Goal: Information Seeking & Learning: Learn about a topic

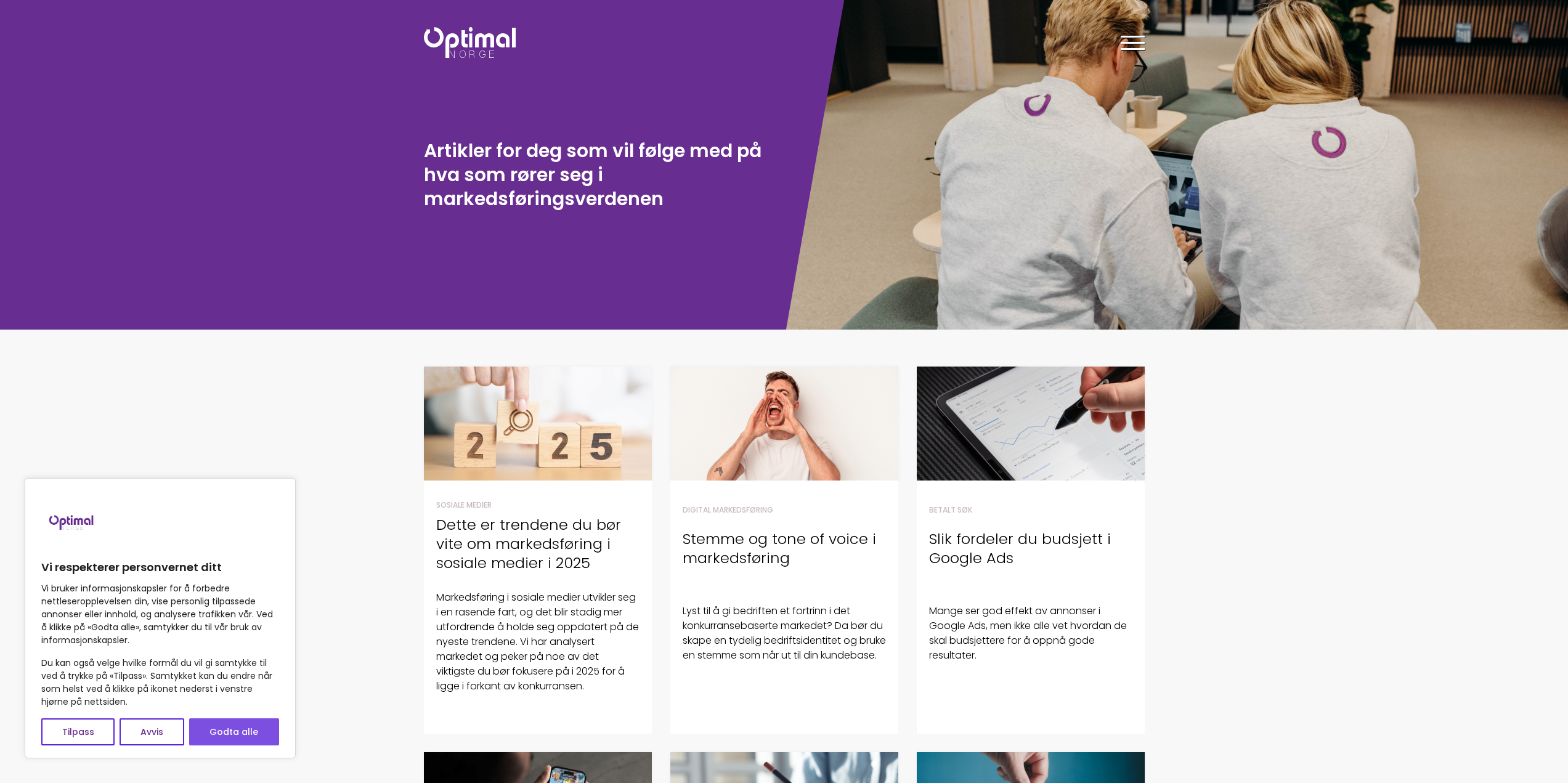
click at [234, 741] on button "Godta alle" at bounding box center [234, 732] width 90 height 27
checkbox input "true"
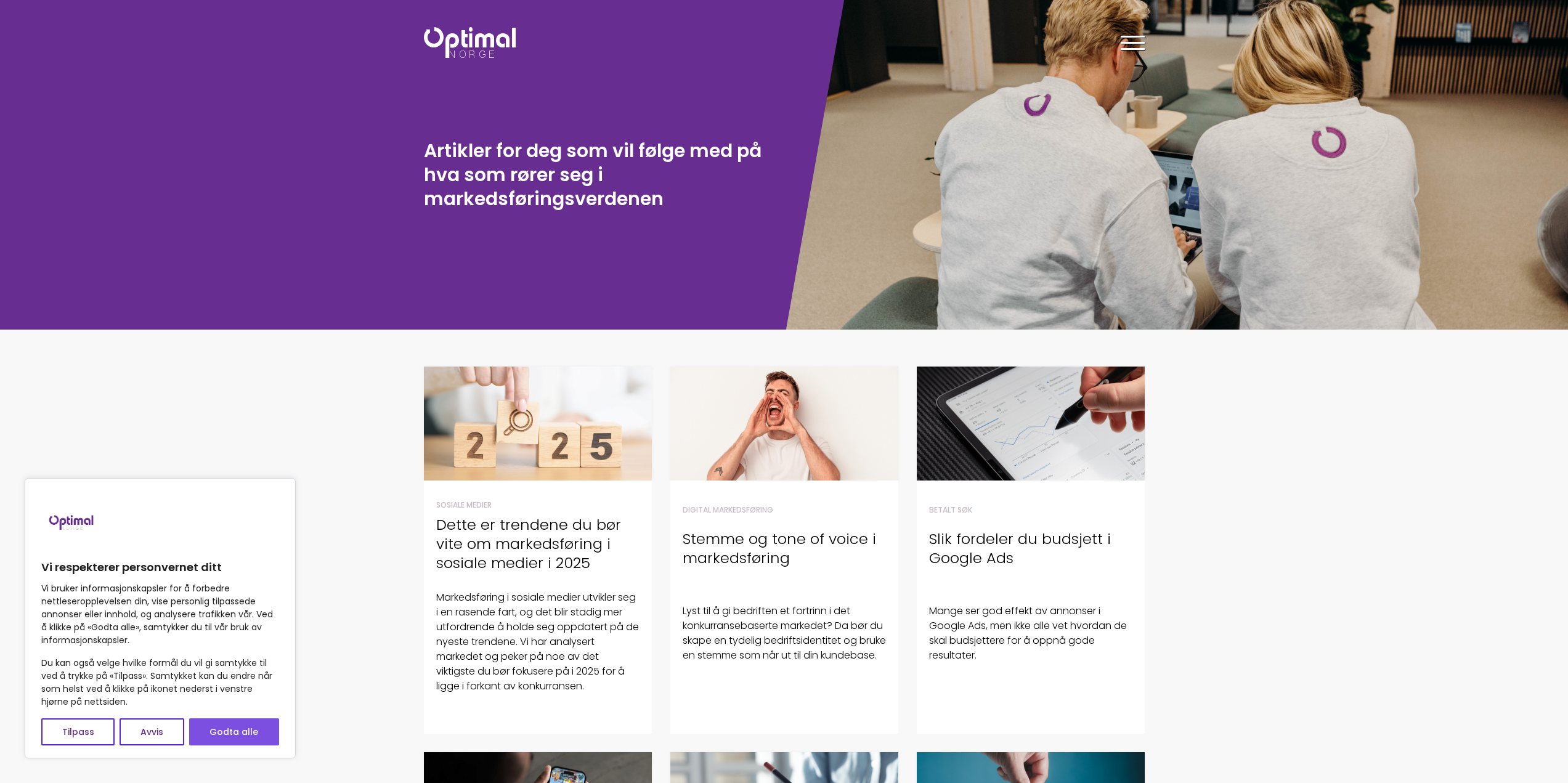
checkbox input "true"
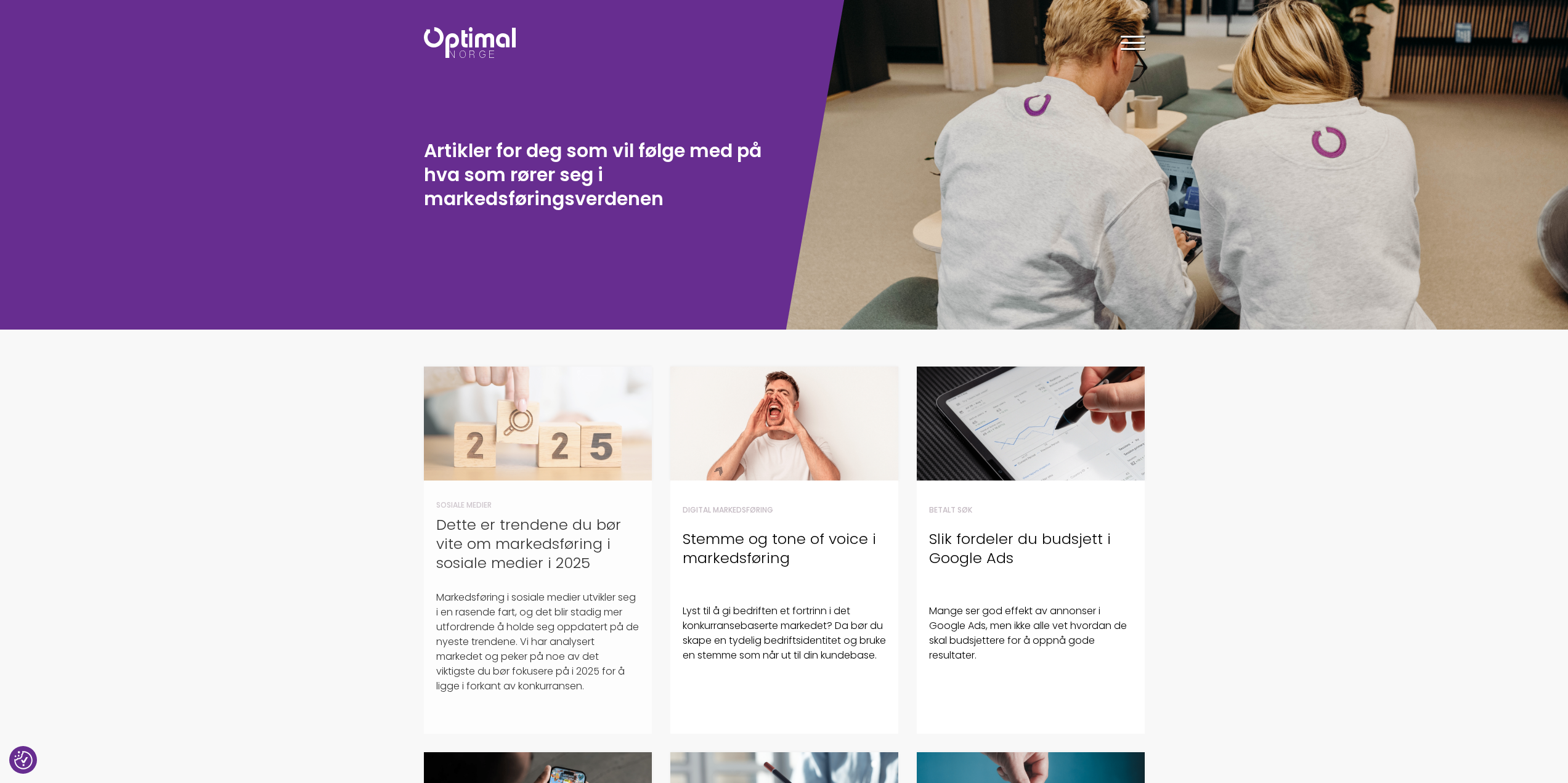
click at [509, 565] on h4 "Dette er trendene du bør vite om markedsføring i sosiale medier i 2025" at bounding box center [538, 544] width 204 height 58
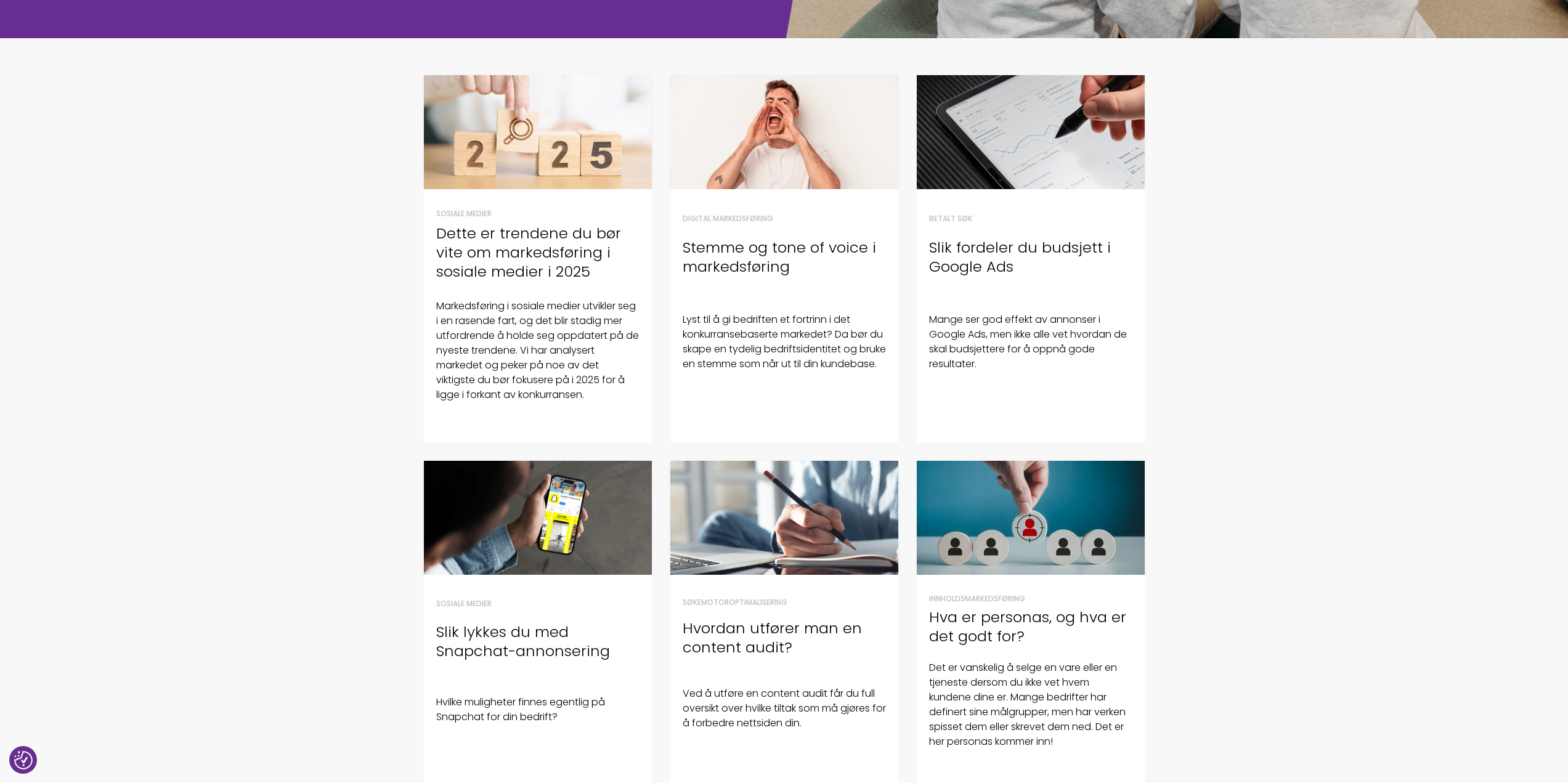
scroll to position [308, 0]
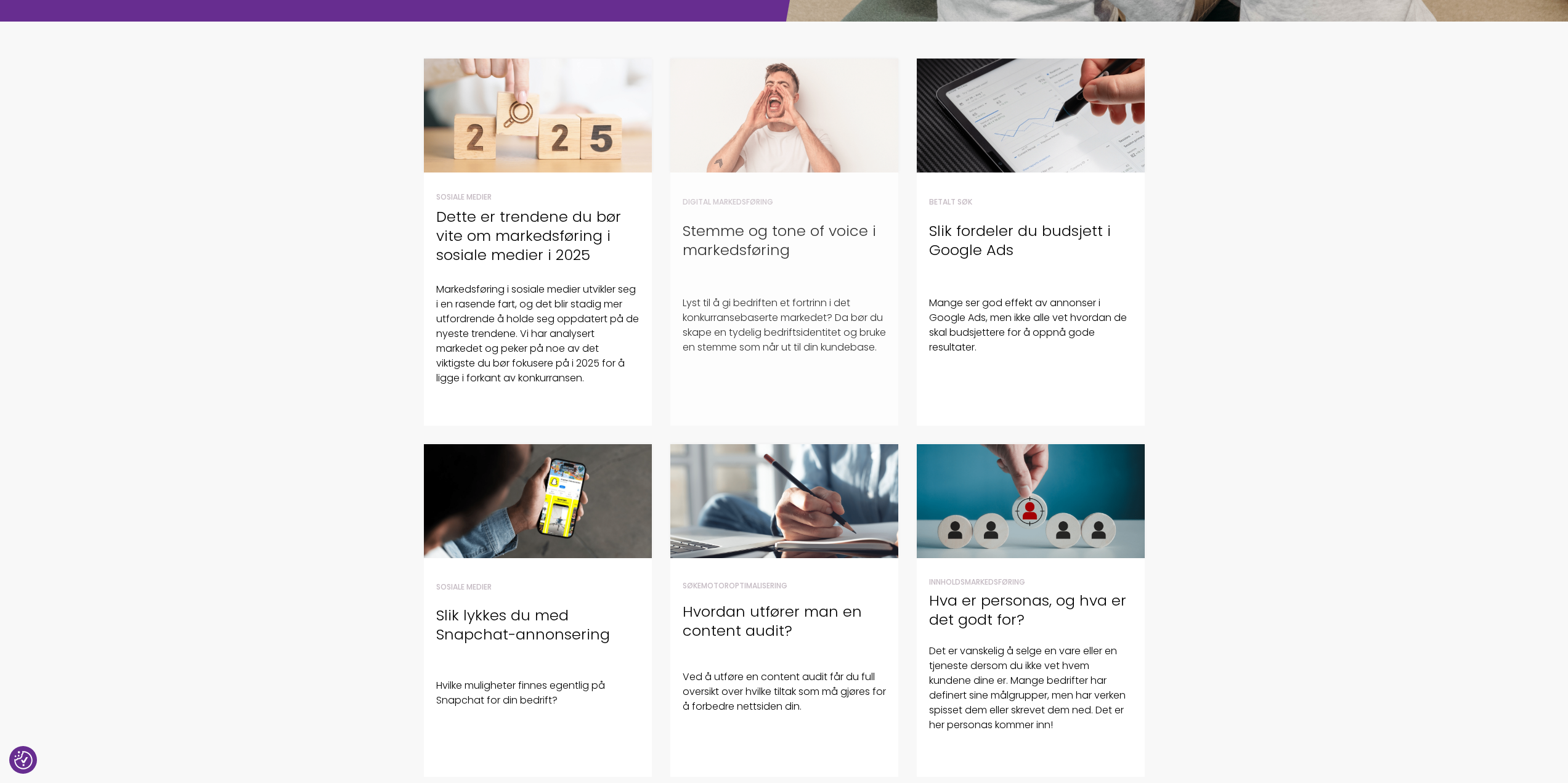
click at [763, 249] on h4 "Stemme og tone of voice i markedsføring" at bounding box center [785, 241] width 204 height 38
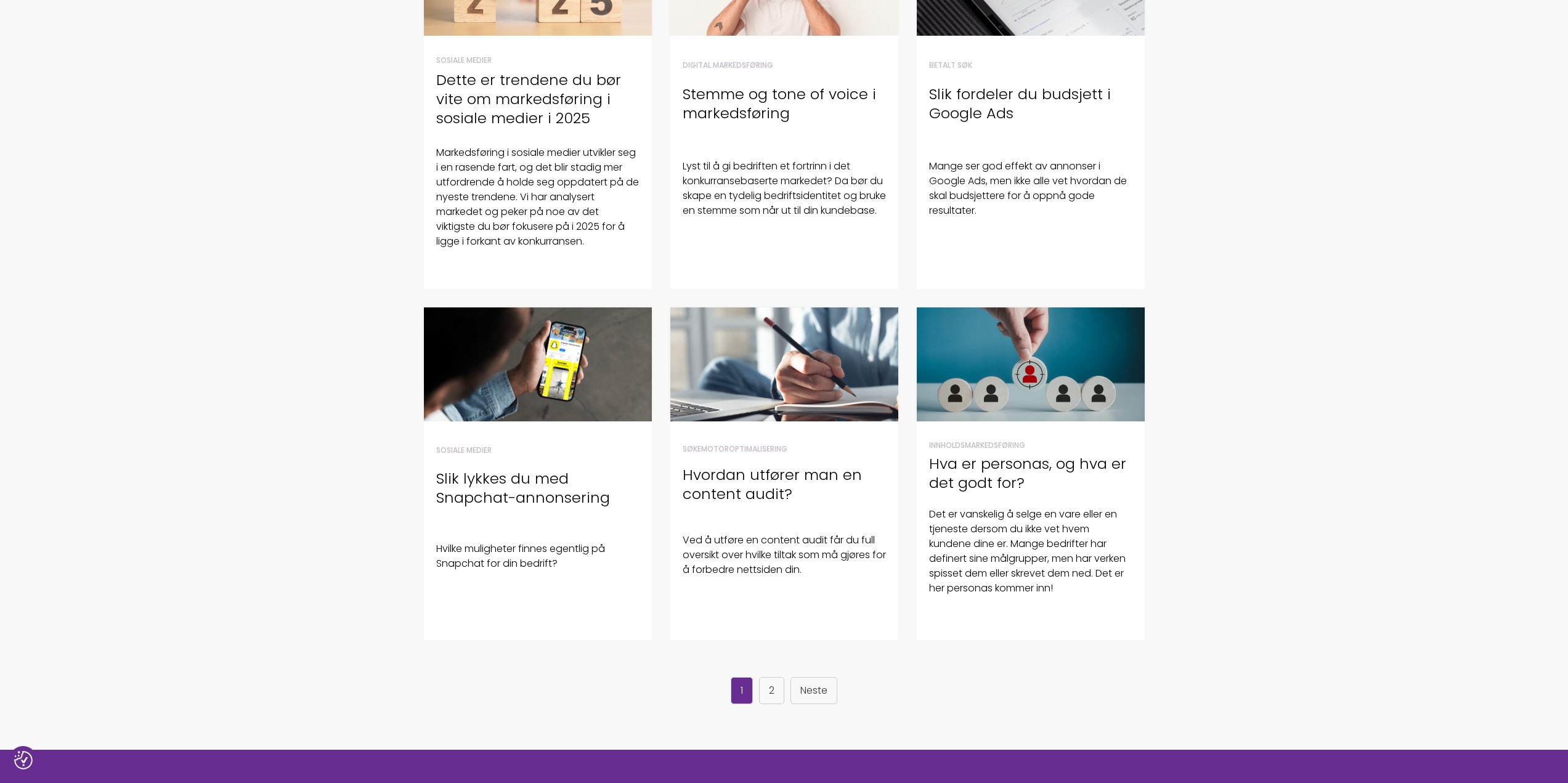
scroll to position [493, 0]
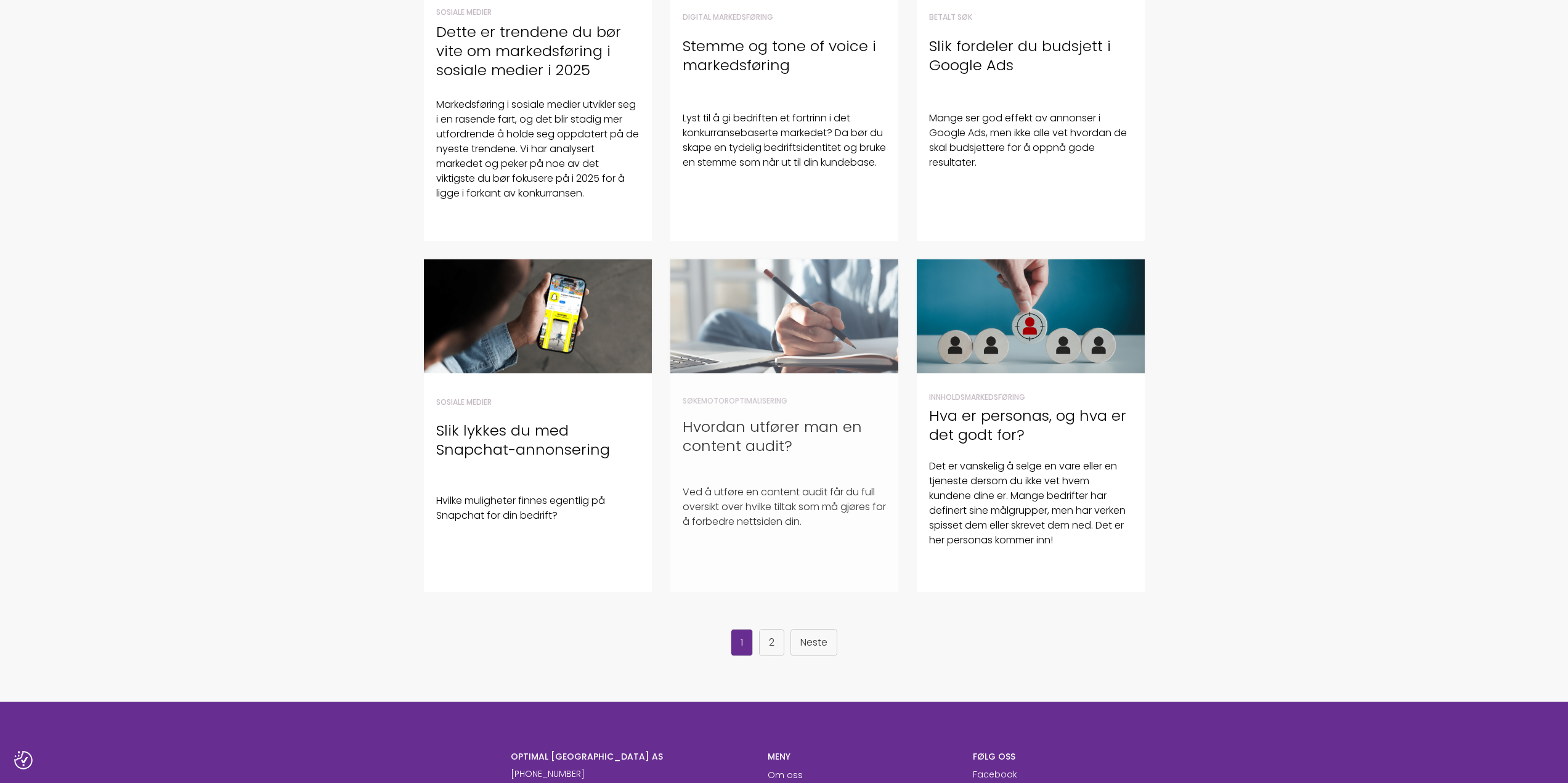
click at [745, 442] on h4 "Hvordan utfører man en content audit?" at bounding box center [785, 436] width 204 height 38
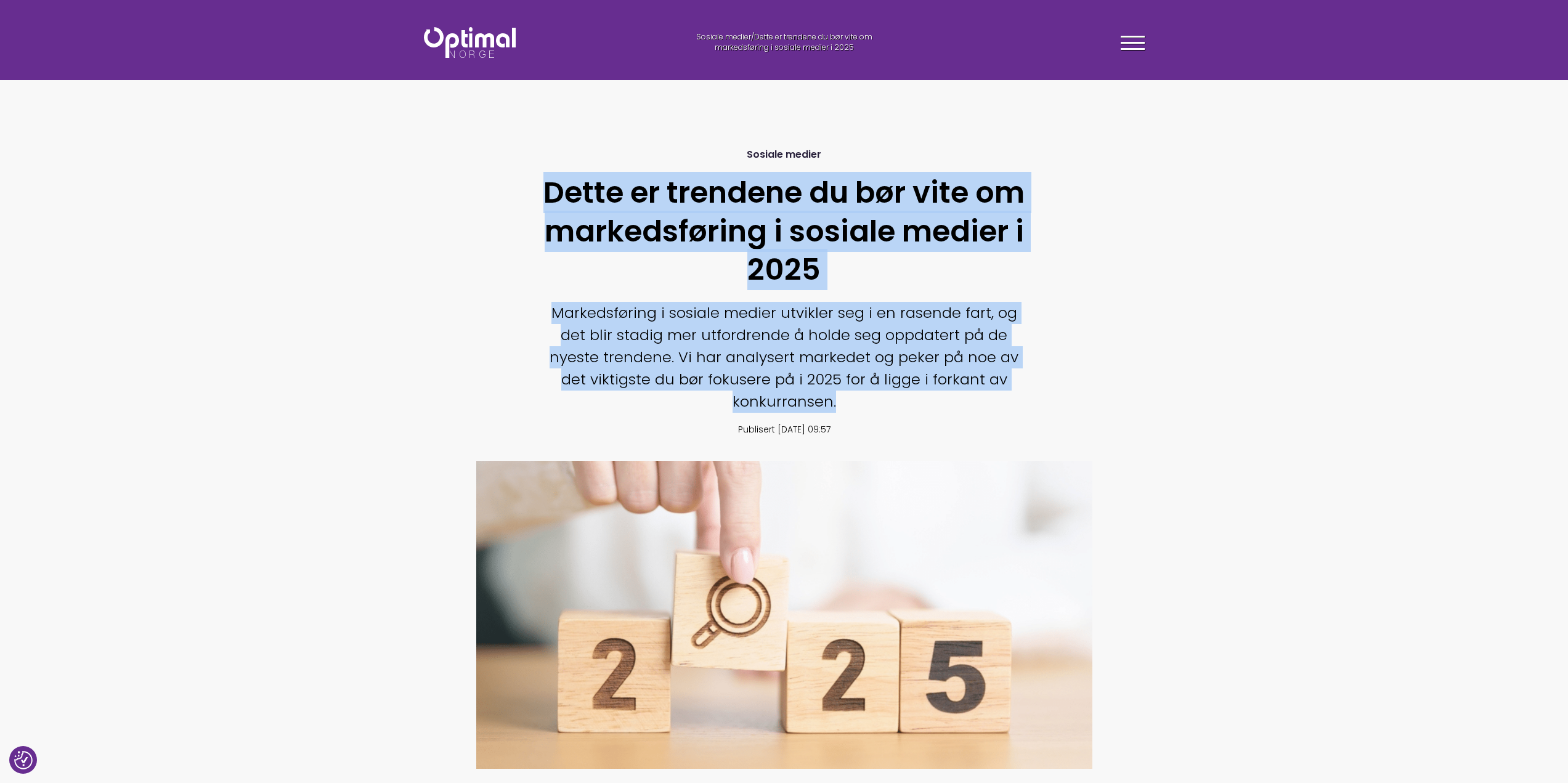
drag, startPoint x: 864, startPoint y: 402, endPoint x: 545, endPoint y: 191, distance: 382.5
click at [545, 191] on div "Sosiale medier Dette er trendene du bør vite om markedsføring i sosiale medier …" at bounding box center [784, 292] width 487 height 338
copy div "Dette er trendene du bør vite om markedsføring i sosiale medier i 2025 Markedsf…"
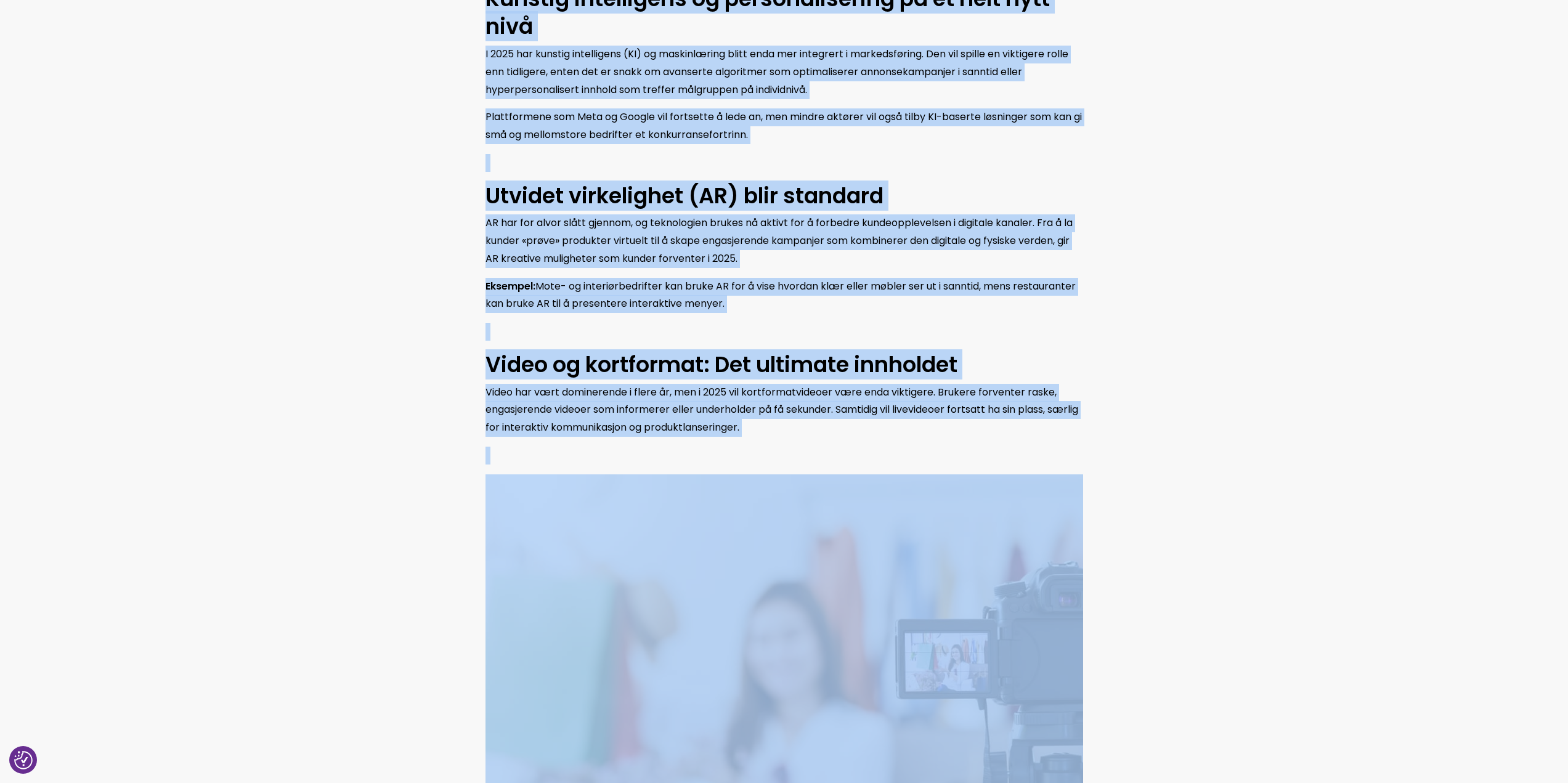
scroll to position [884, 0]
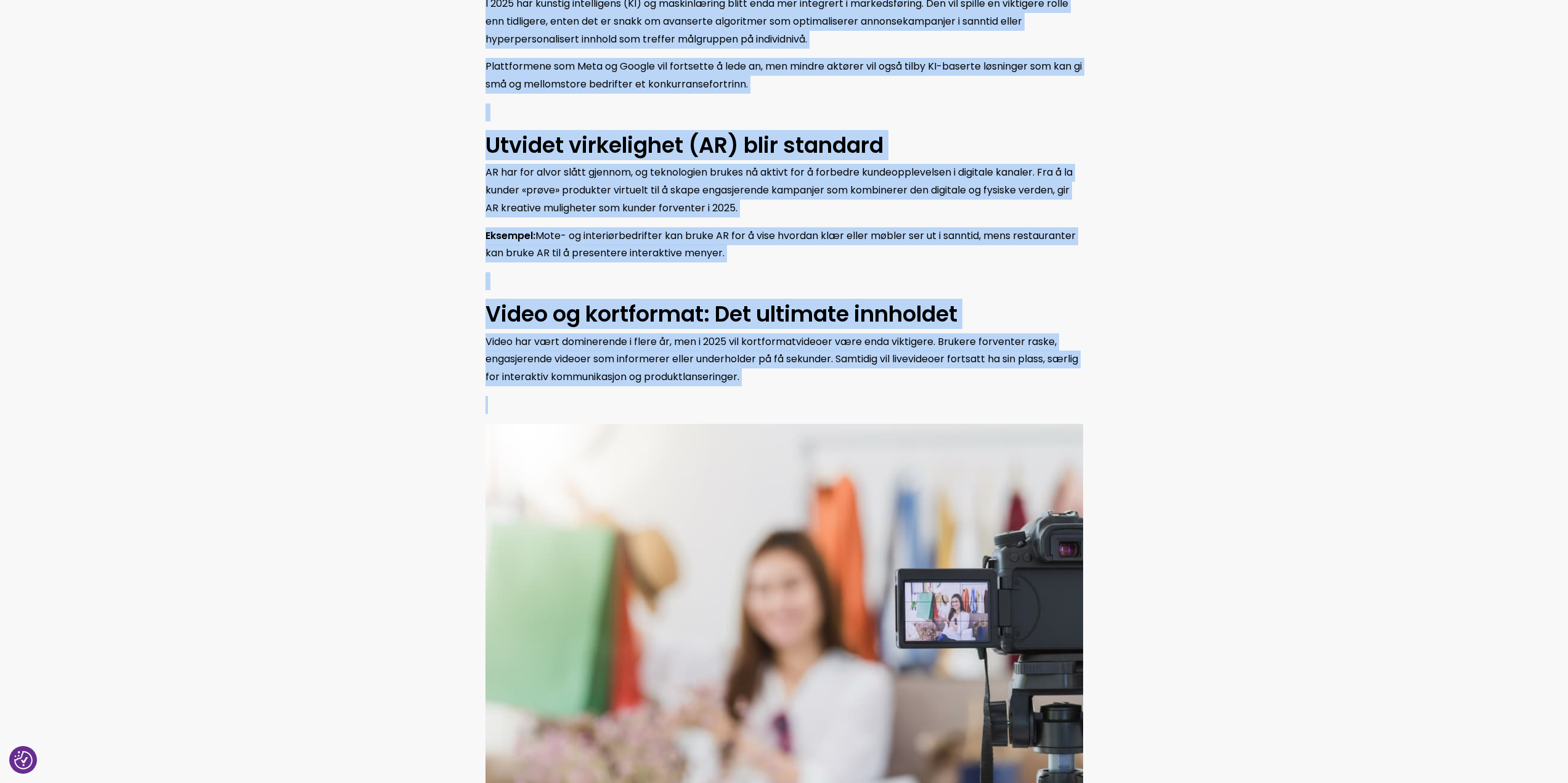
drag, startPoint x: 473, startPoint y: 326, endPoint x: 805, endPoint y: 392, distance: 338.5
copy div "Kunstig intelligens og personalisering på et helt nytt nivå I 2025 har kunstig …"
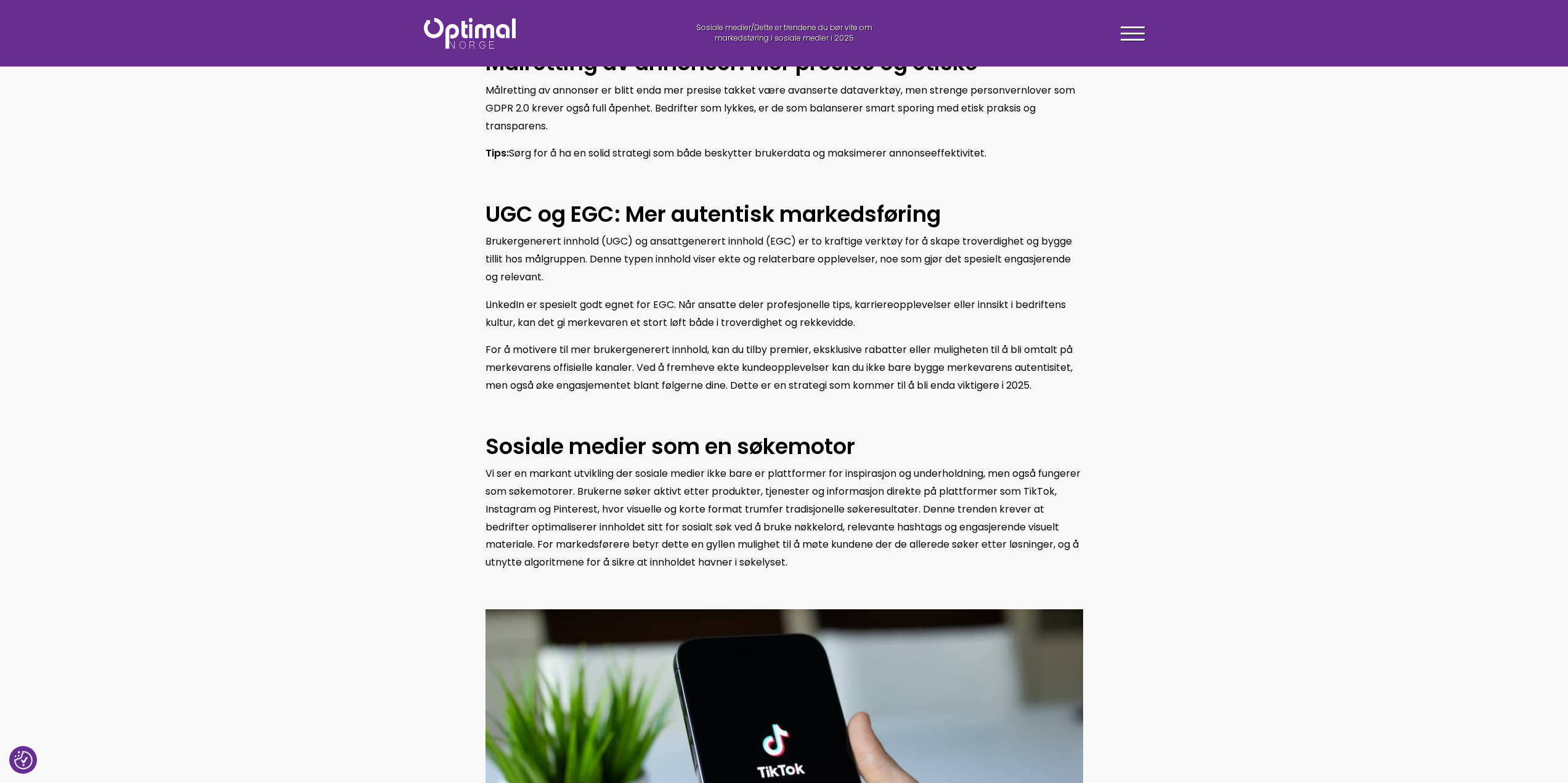
scroll to position [1685, 0]
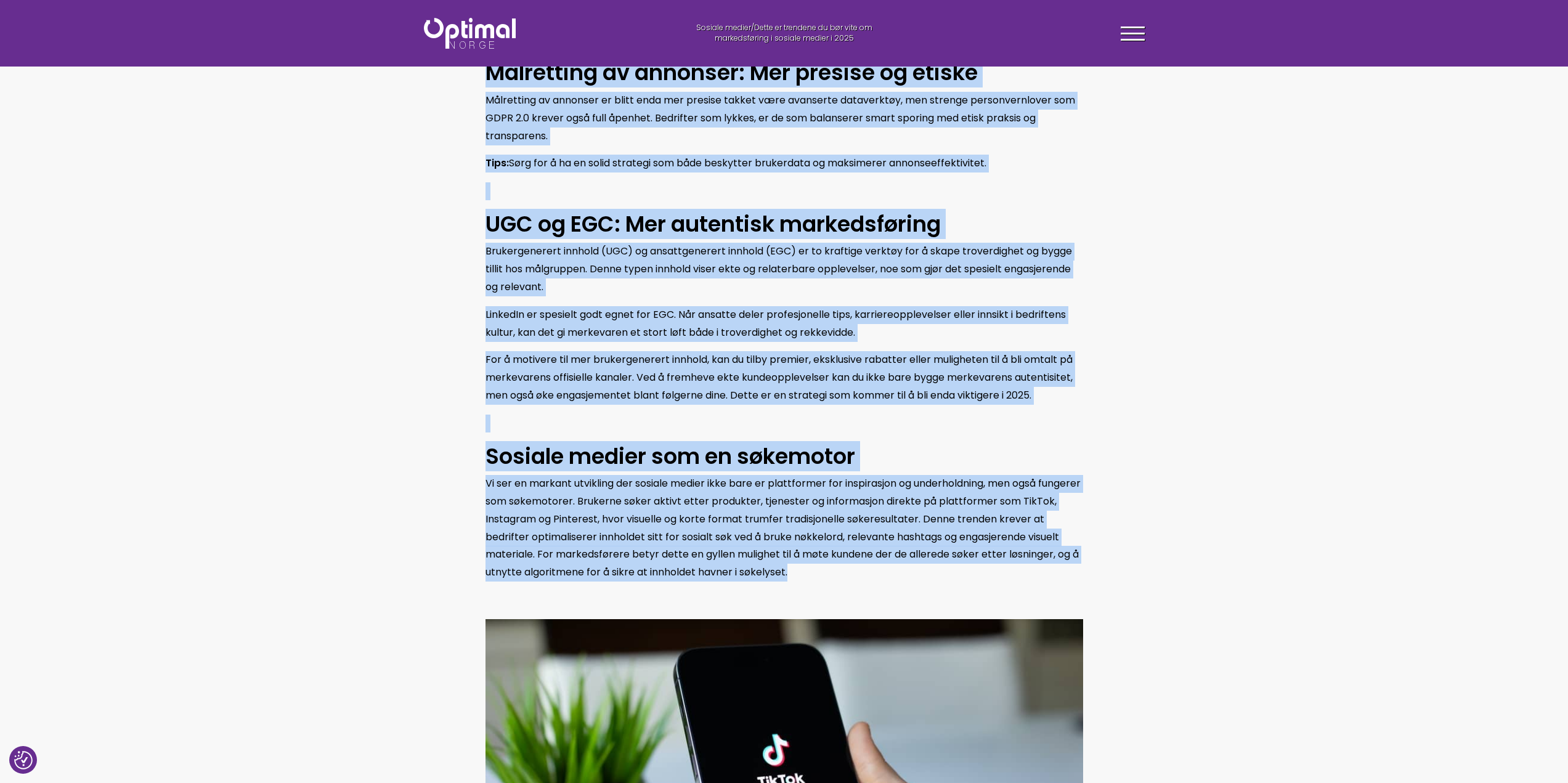
drag, startPoint x: 469, startPoint y: 75, endPoint x: 896, endPoint y: 568, distance: 652.2
click at [896, 568] on section "Kunstig intelligens og personalisering på et helt nytt nivå I 2025 har kunstig …" at bounding box center [784, 88] width 1568 height 1962
click at [371, 256] on section "Kunstig intelligens og personalisering på et helt nytt nivå I 2025 har kunstig …" at bounding box center [784, 88] width 1568 height 1962
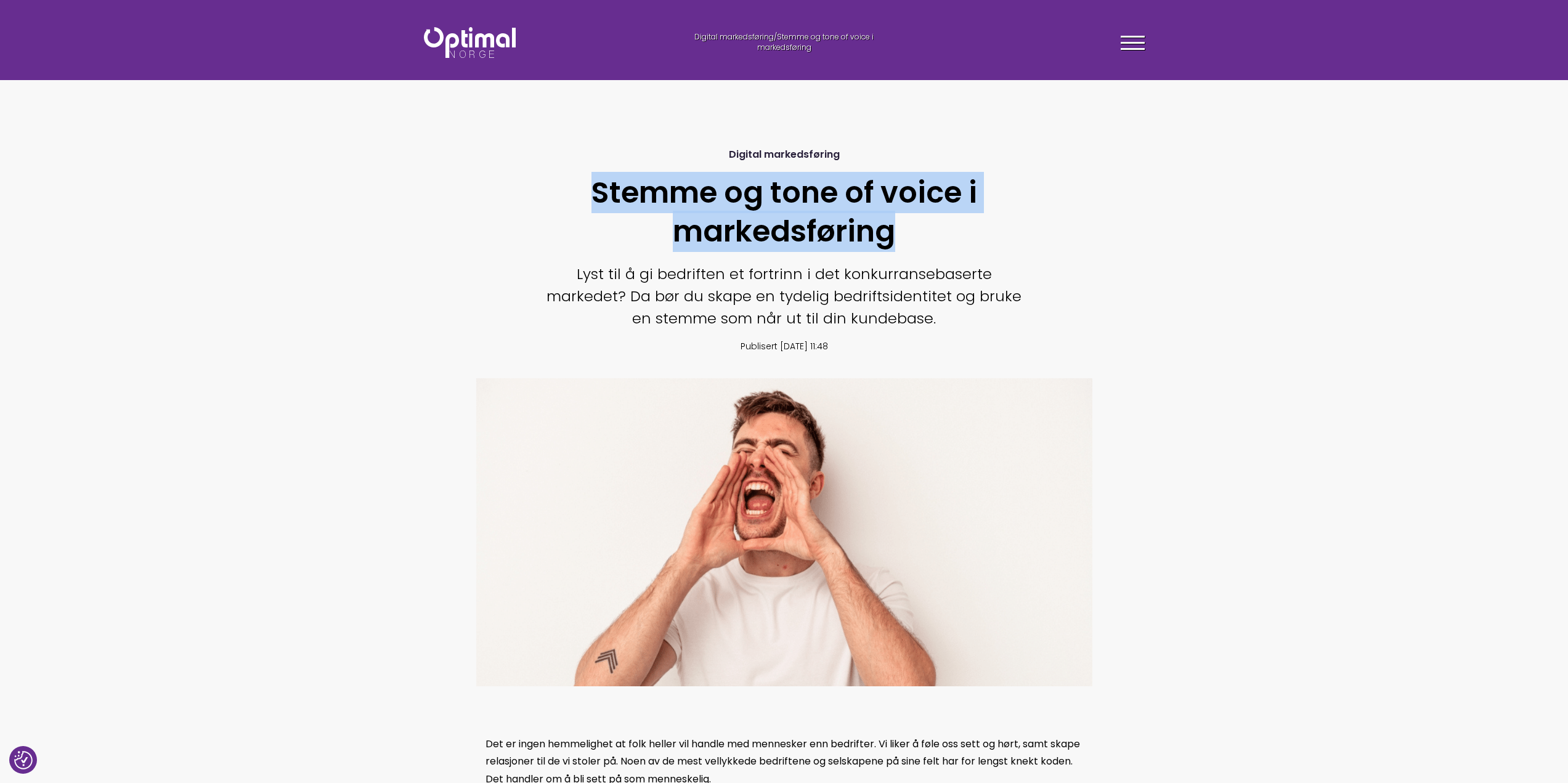
drag, startPoint x: 907, startPoint y: 241, endPoint x: 584, endPoint y: 194, distance: 326.4
click at [584, 194] on h1 "Stemme og tone of voice i markedsføring" at bounding box center [784, 212] width 487 height 77
copy h1 "Stemme og tone of voice i markedsføring"
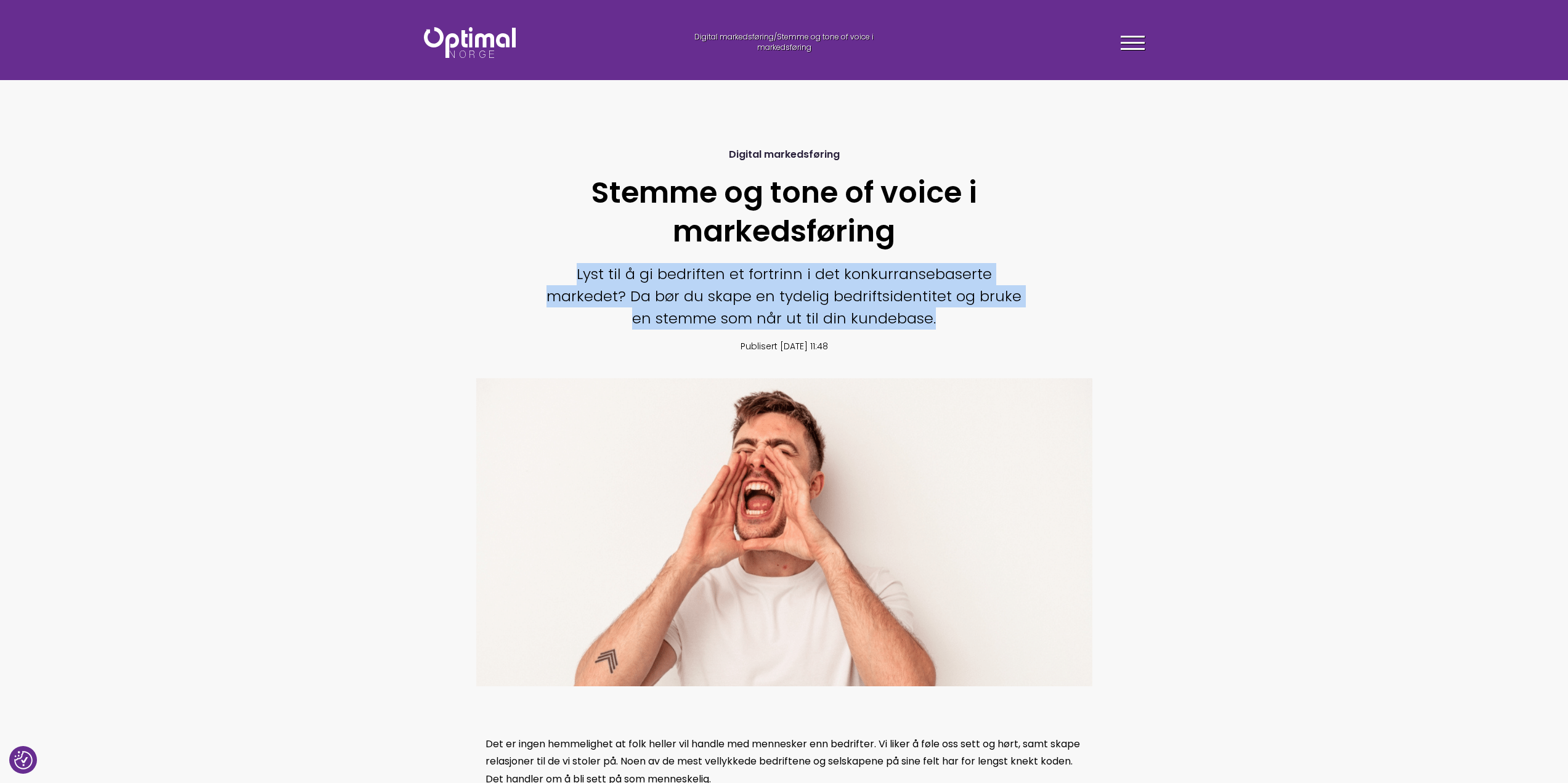
drag, startPoint x: 564, startPoint y: 266, endPoint x: 943, endPoint y: 320, distance: 382.8
click at [943, 320] on p "Lyst til å gi bedriften et fortrinn i det konkurransebaserte markedet? Da bør d…" at bounding box center [784, 296] width 487 height 67
copy p "Lyst til å gi bedriften et fortrinn i det konkurransebaserte markedet? Da bør d…"
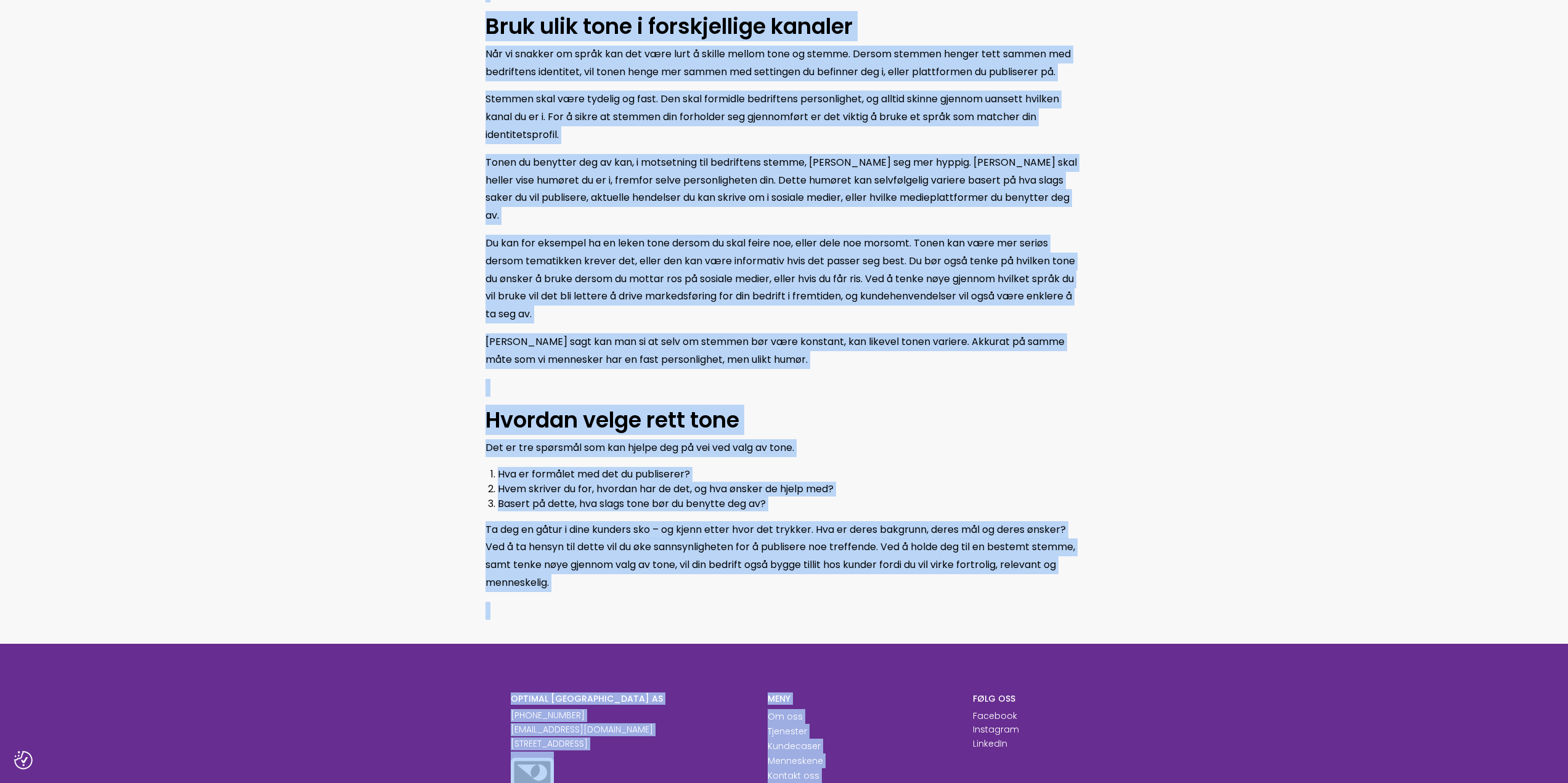
scroll to position [1526, 0]
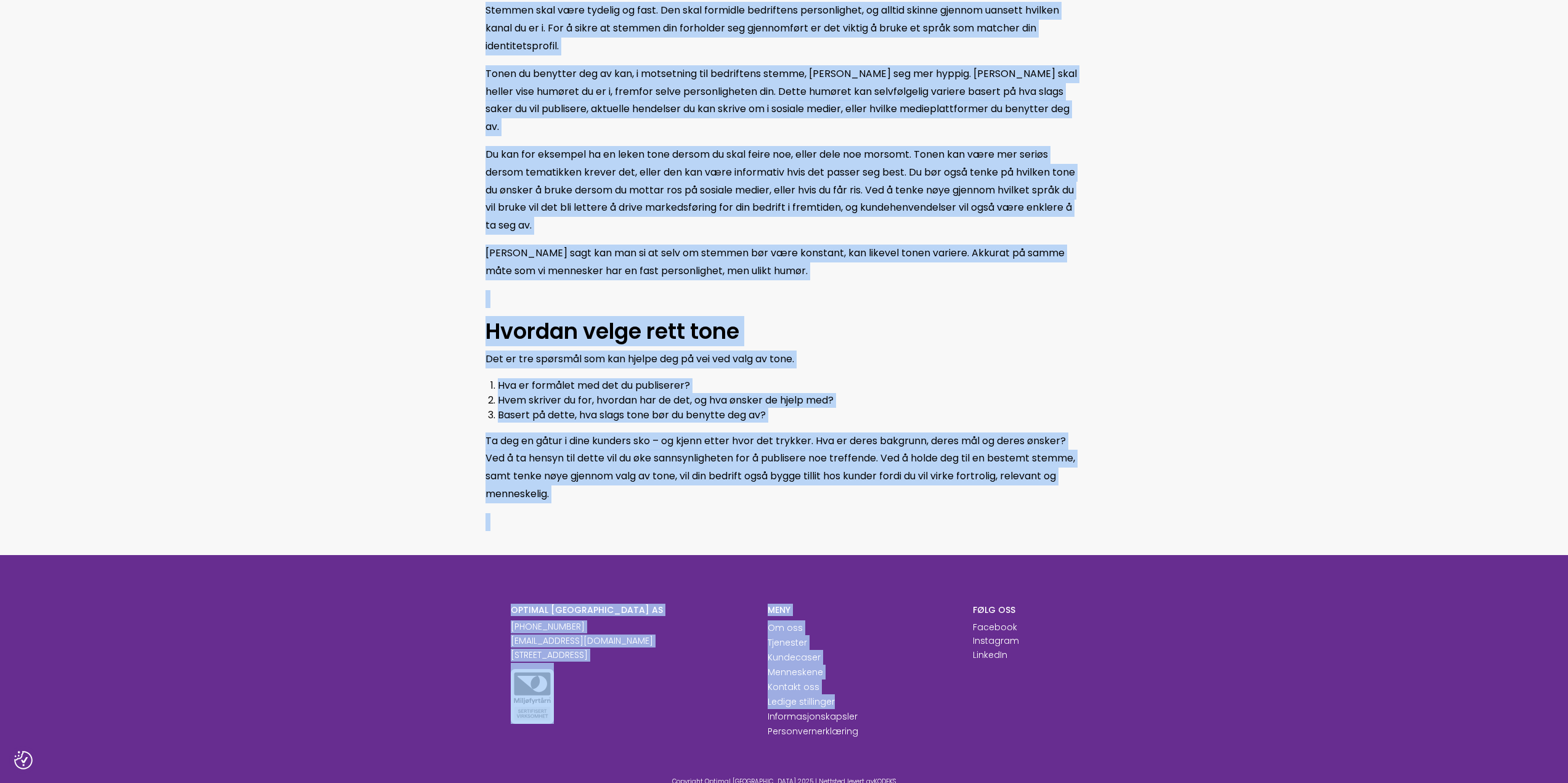
drag, startPoint x: 471, startPoint y: 494, endPoint x: 563, endPoint y: 485, distance: 92.4
copy div "Det er ingen hemmelighet at folk heller vil handle med mennesker enn bedrifter.…"
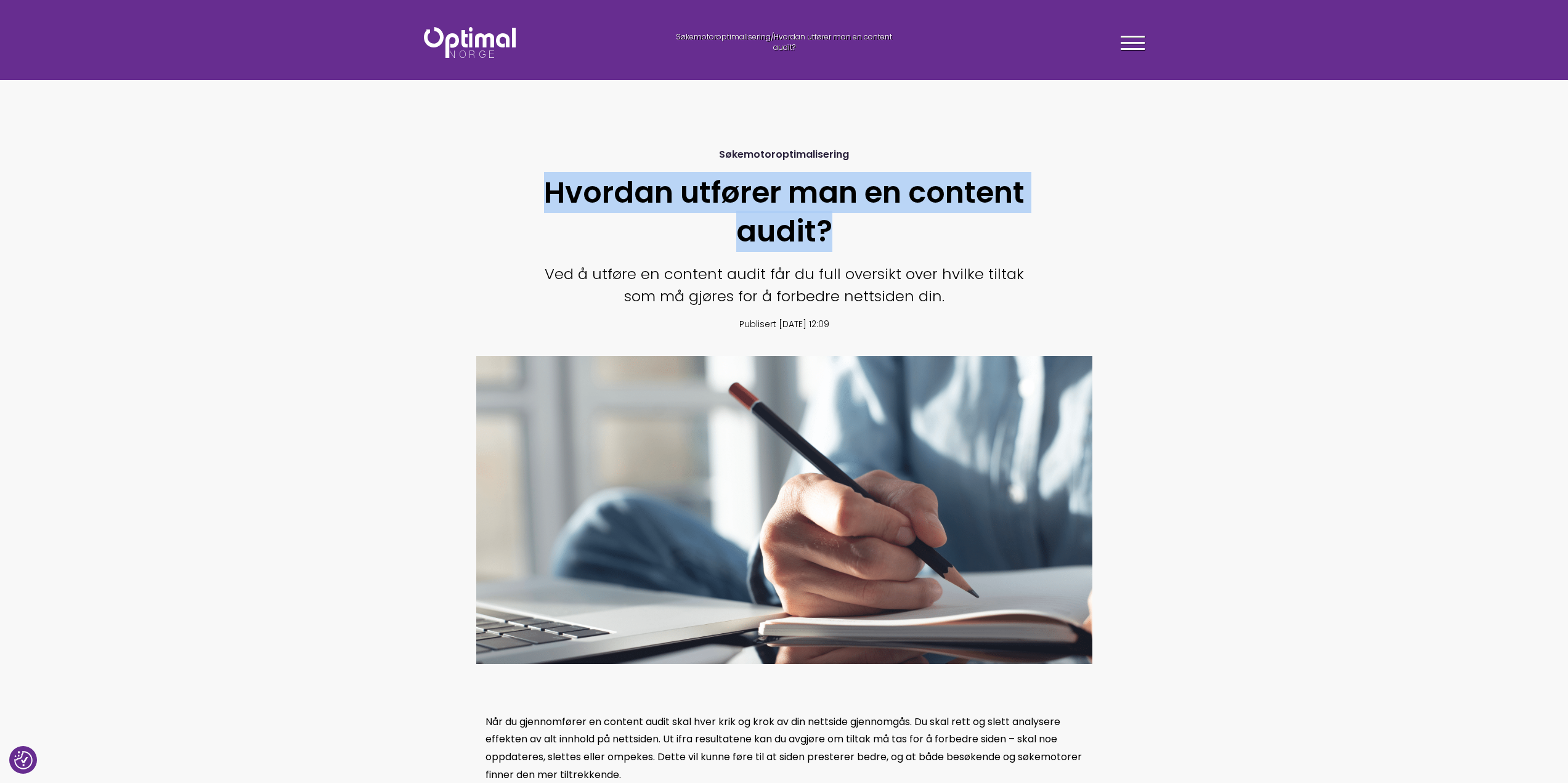
drag, startPoint x: 855, startPoint y: 229, endPoint x: 540, endPoint y: 178, distance: 319.1
click at [540, 178] on div "Søkemotoroptimalisering Hvordan utfører man en content audit? Ved å utføre en c…" at bounding box center [785, 240] width 616 height 233
copy h1 "Hvordan utfører man en content audit?"
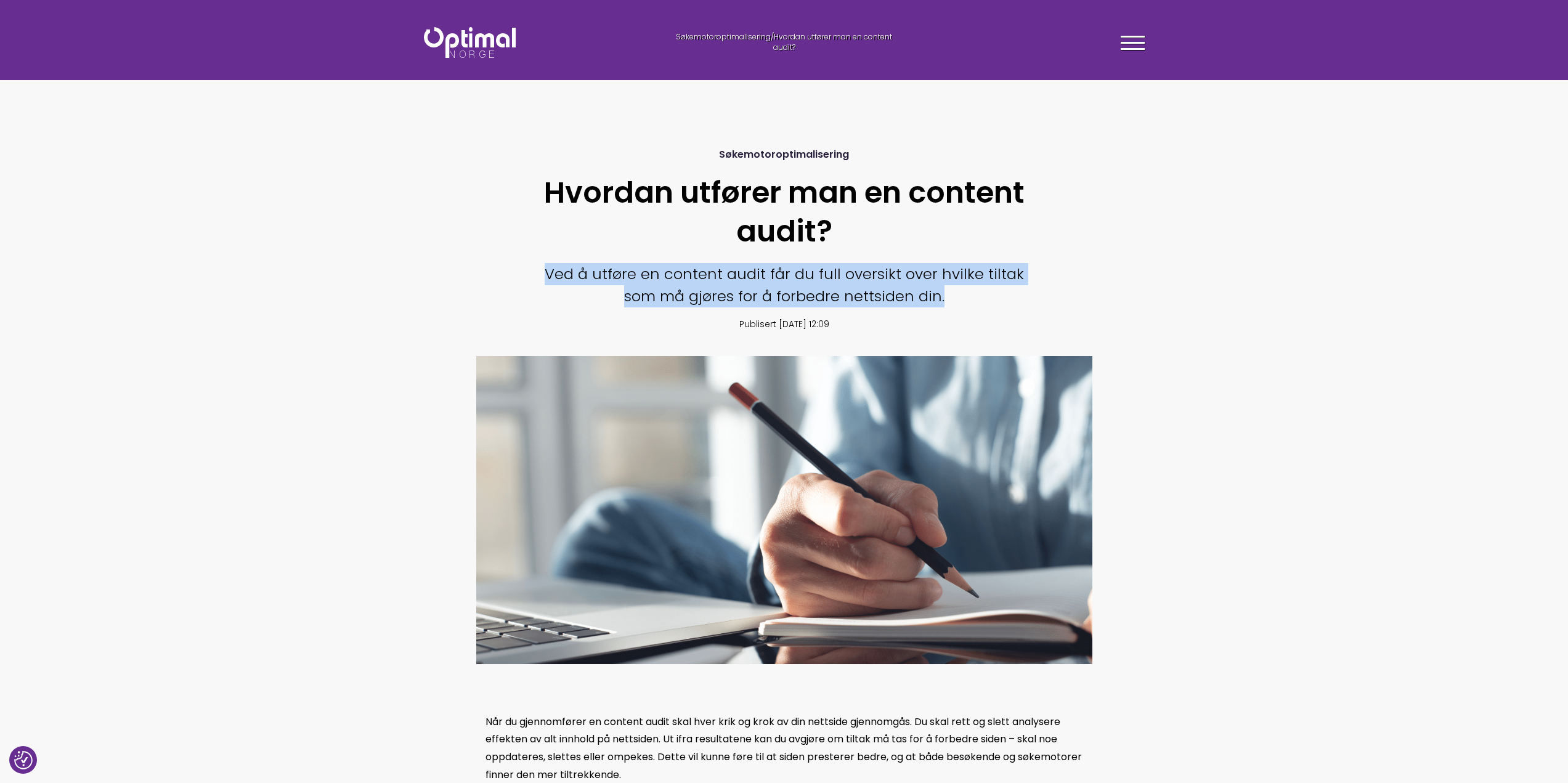
drag, startPoint x: 537, startPoint y: 267, endPoint x: 944, endPoint y: 299, distance: 408.3
click at [944, 299] on div "Søkemotoroptimalisering Hvordan utfører man en content audit? Ved å utføre en c…" at bounding box center [785, 240] width 616 height 233
copy p "Ved å utføre en content audit får du full oversikt over hvilke tiltak som må gj…"
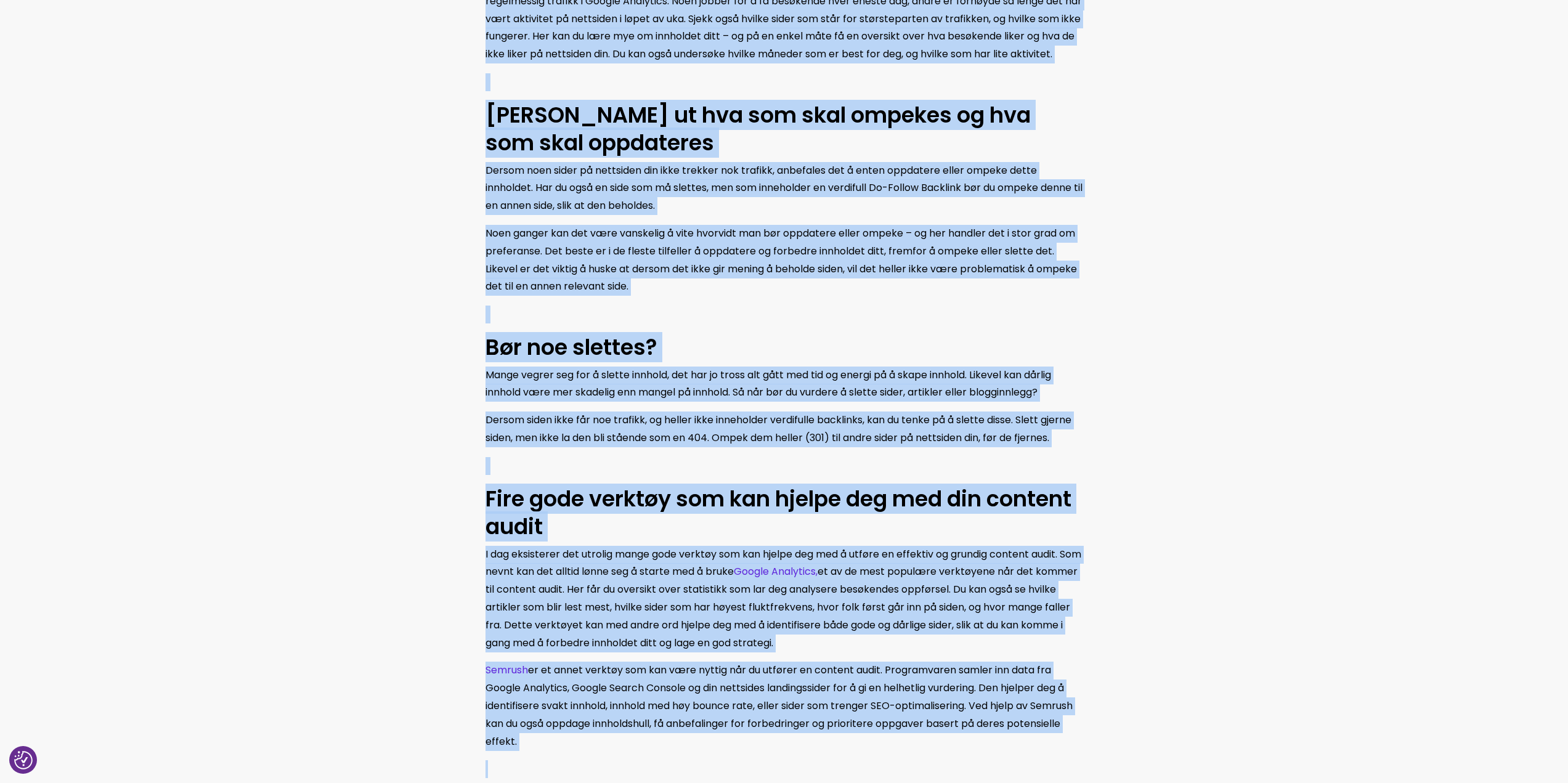
scroll to position [1391, 0]
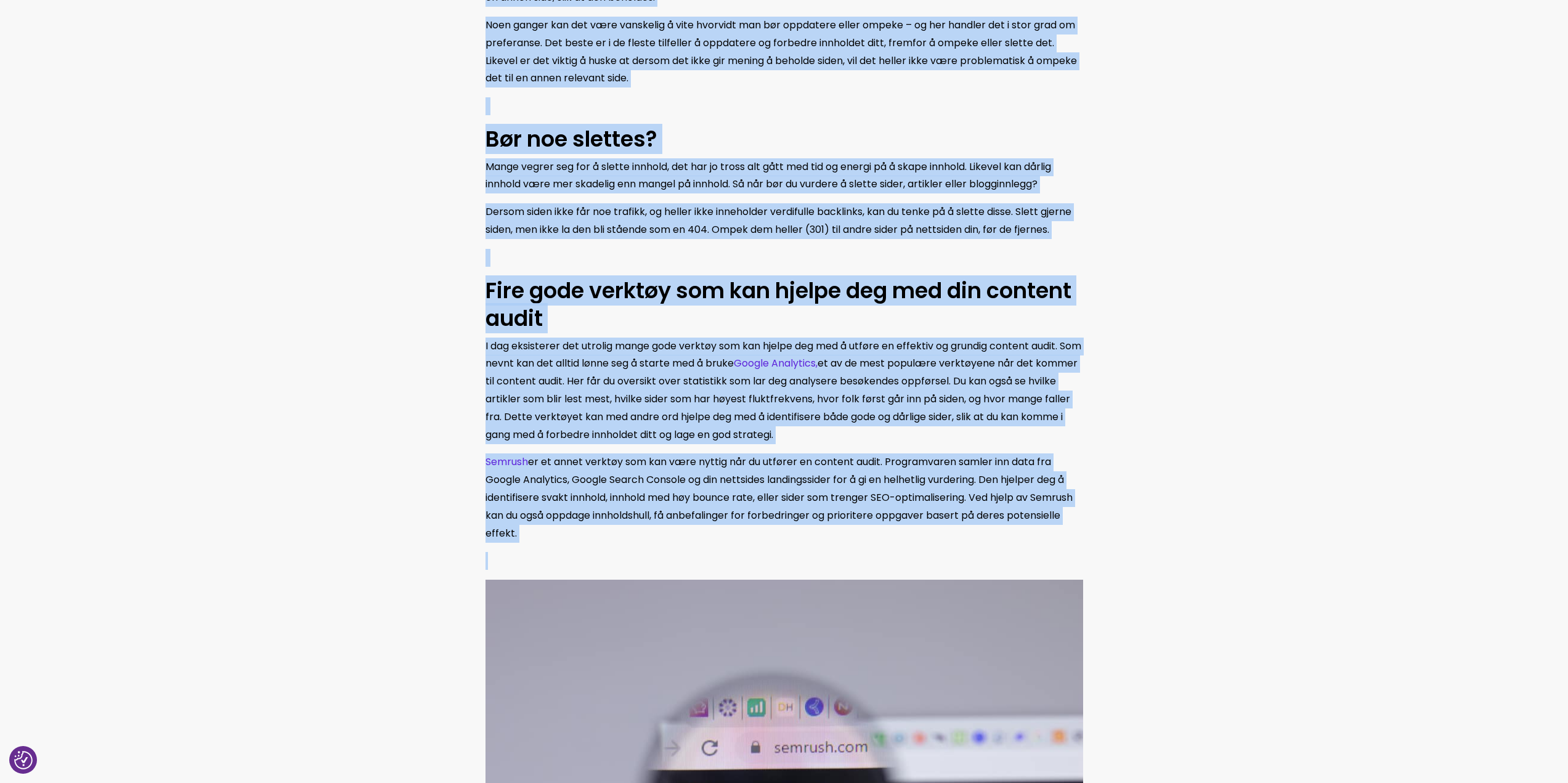
drag, startPoint x: 480, startPoint y: 102, endPoint x: 902, endPoint y: 549, distance: 614.7
click at [902, 549] on div "Når du gjennomfører en content audit skal hver krik og krok av din nettside gje…" at bounding box center [785, 324] width 616 height 2005
copy div "Når du gjennomfører en content audit skal hver krik og krok av din nettside gje…"
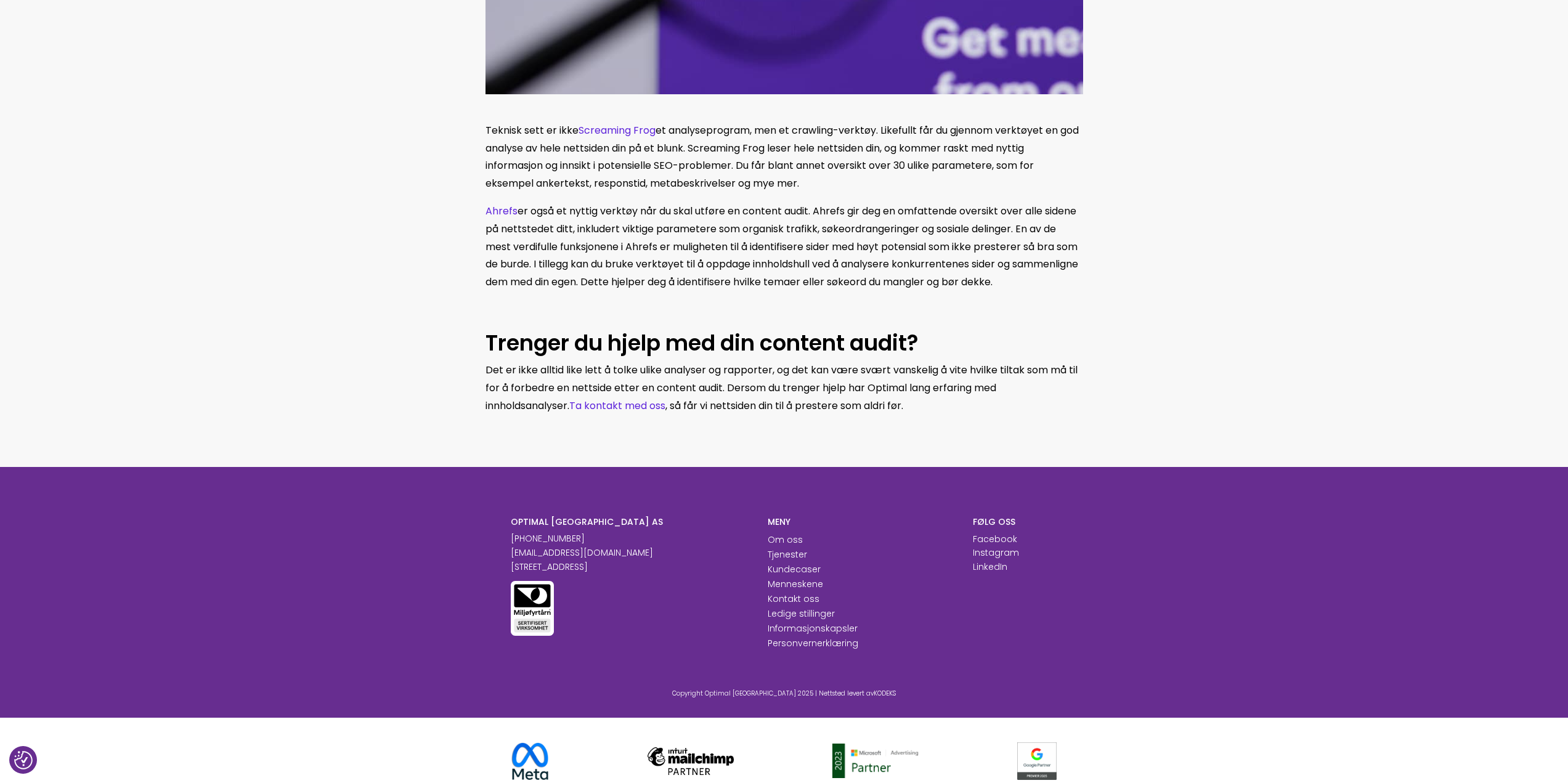
scroll to position [2192, 0]
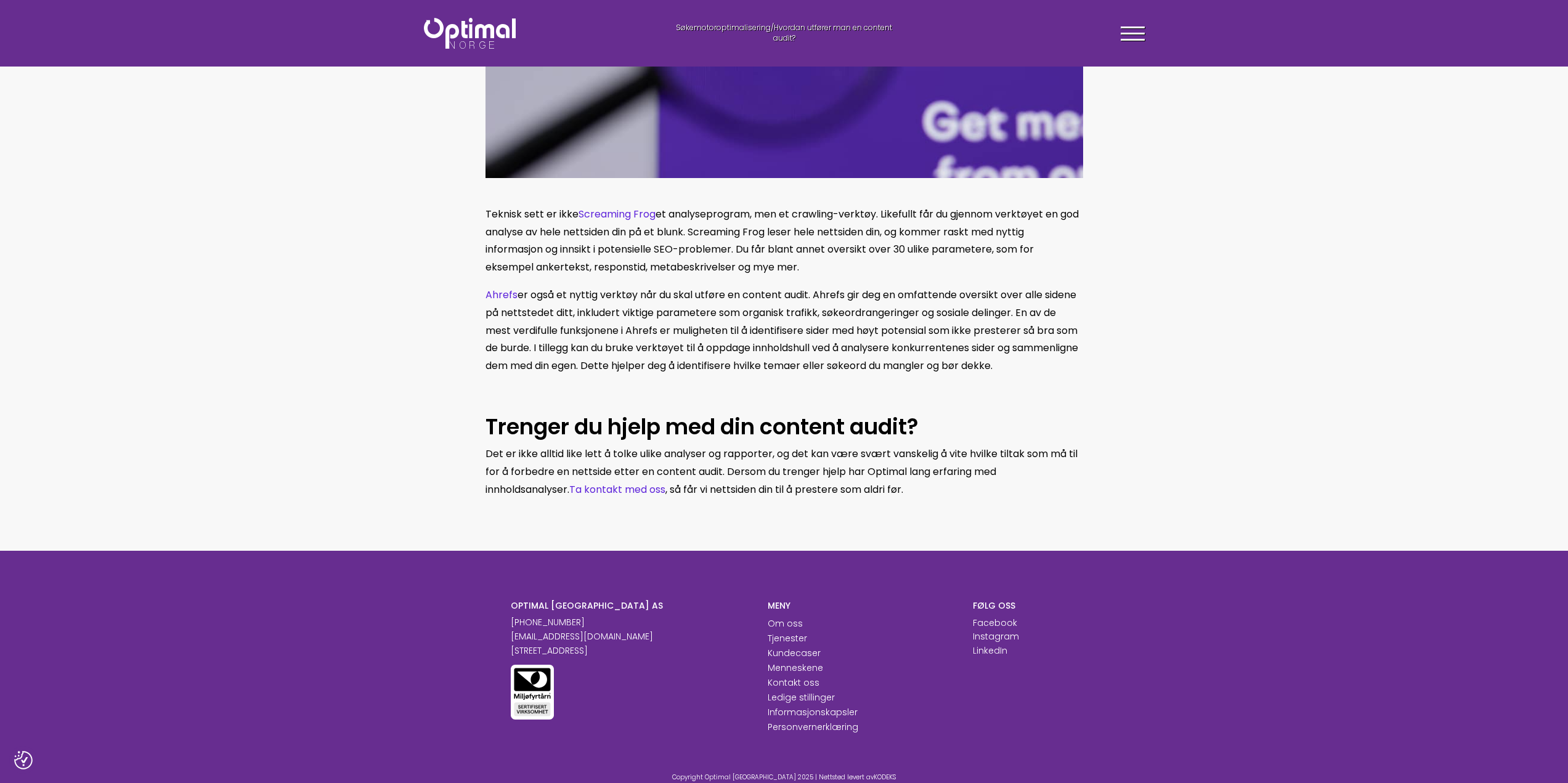
drag, startPoint x: 479, startPoint y: 231, endPoint x: 956, endPoint y: 514, distance: 554.6
copy div "Teknisk sett er ikke Screaming Frog et analyseprogram, men et crawling-verktøy.…"
